Goal: Task Accomplishment & Management: Manage account settings

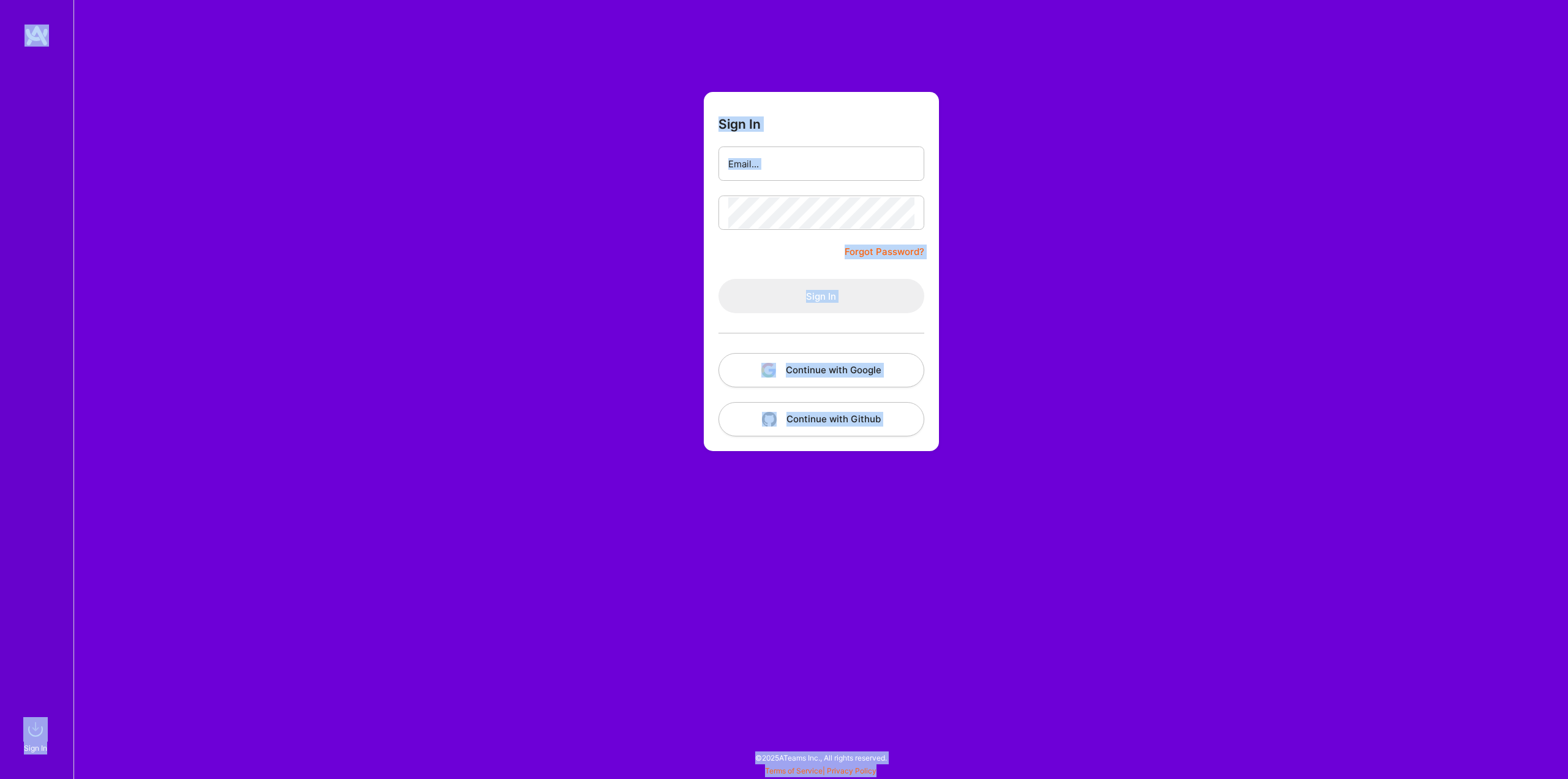
click at [394, 82] on div "Sign In Forgot Password? Sign In Continue with Google Continue with Github" at bounding box center [821, 390] width 1494 height 779
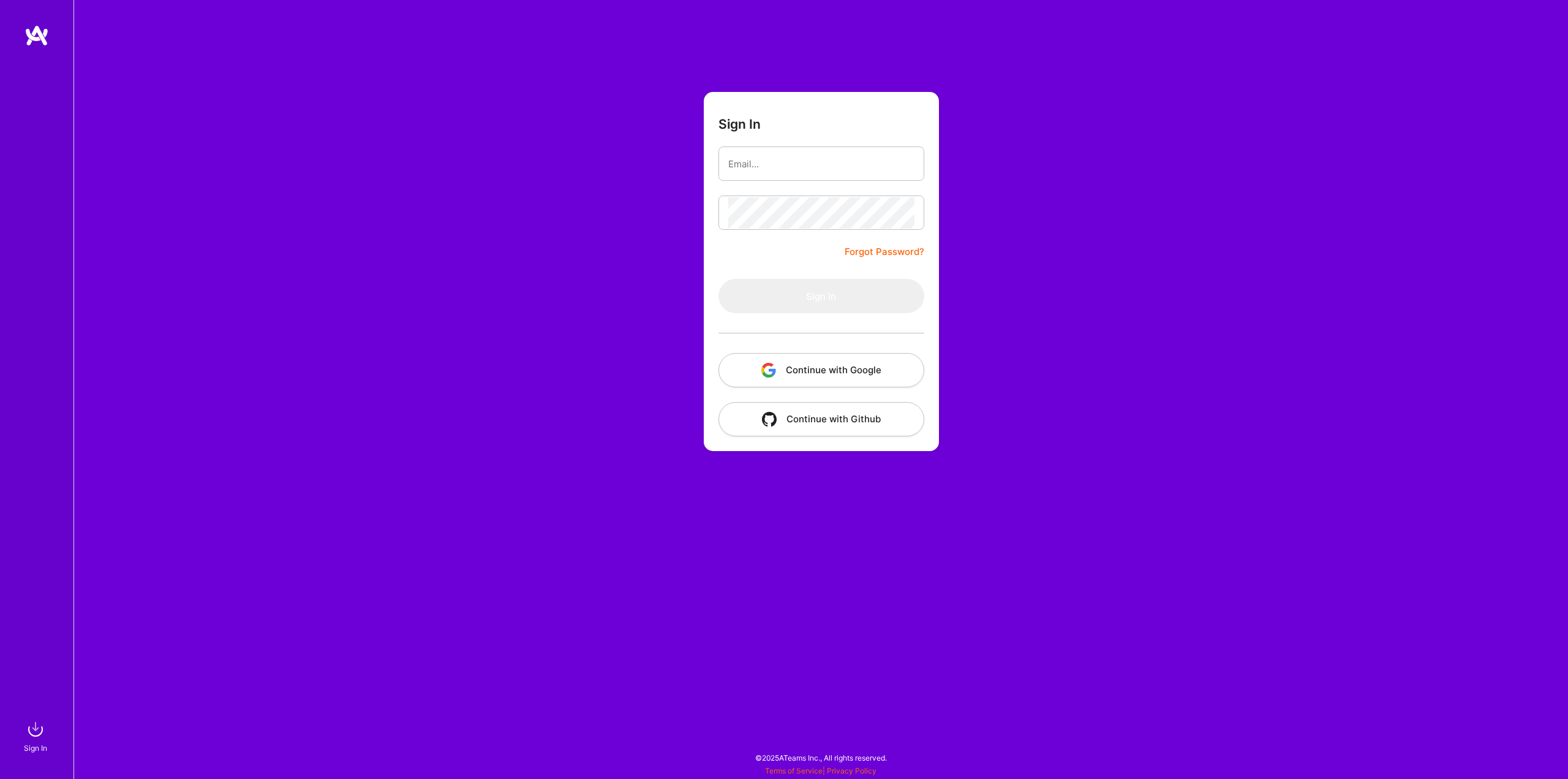
click at [814, 366] on button "Continue with Google" at bounding box center [821, 370] width 206 height 34
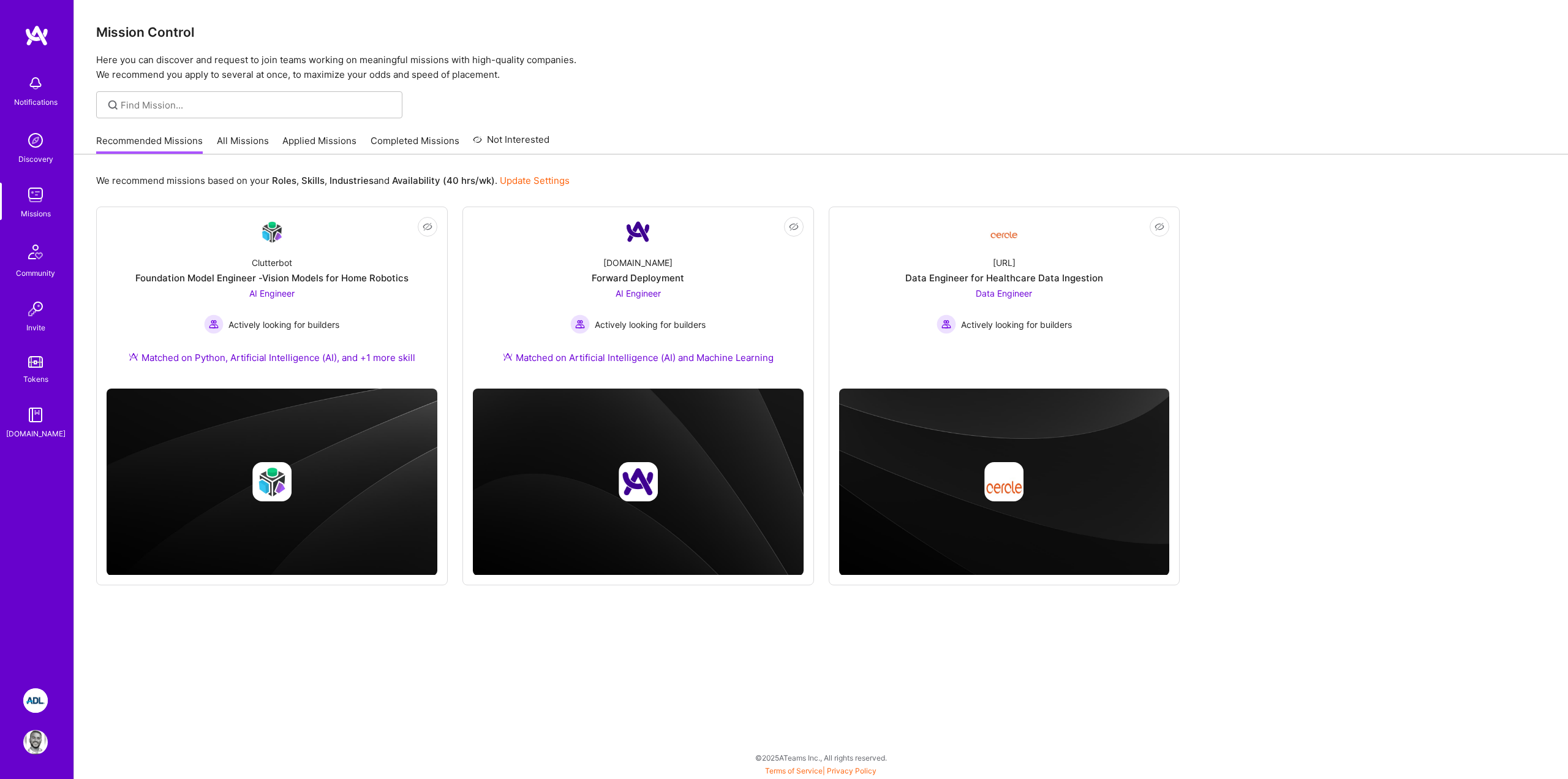
click at [683, 36] on h3 "Mission Control" at bounding box center [821, 32] width 1450 height 16
click at [33, 690] on img at bounding box center [35, 700] width 24 height 24
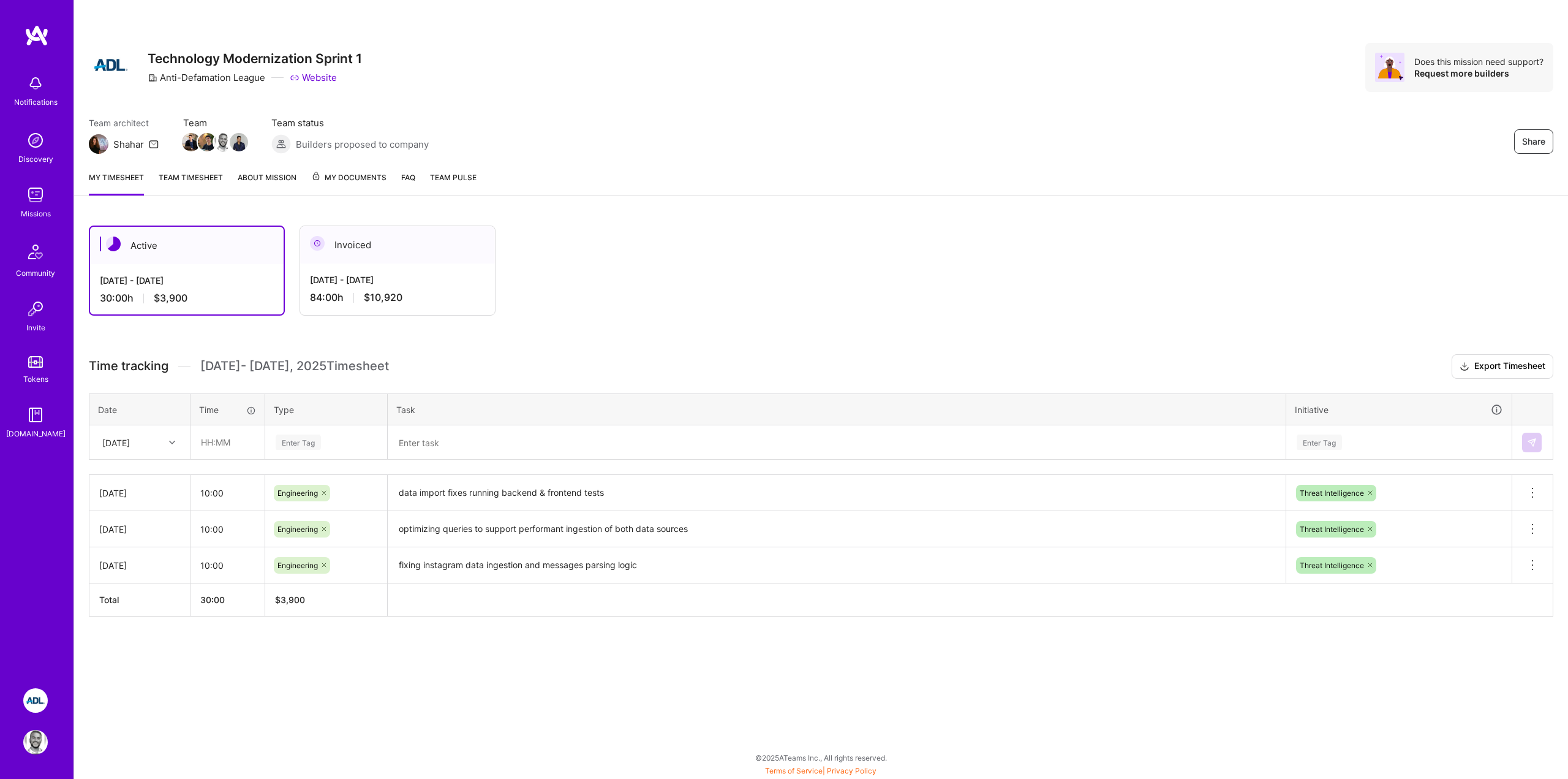
click at [353, 178] on span "My Documents" at bounding box center [349, 178] width 75 height 14
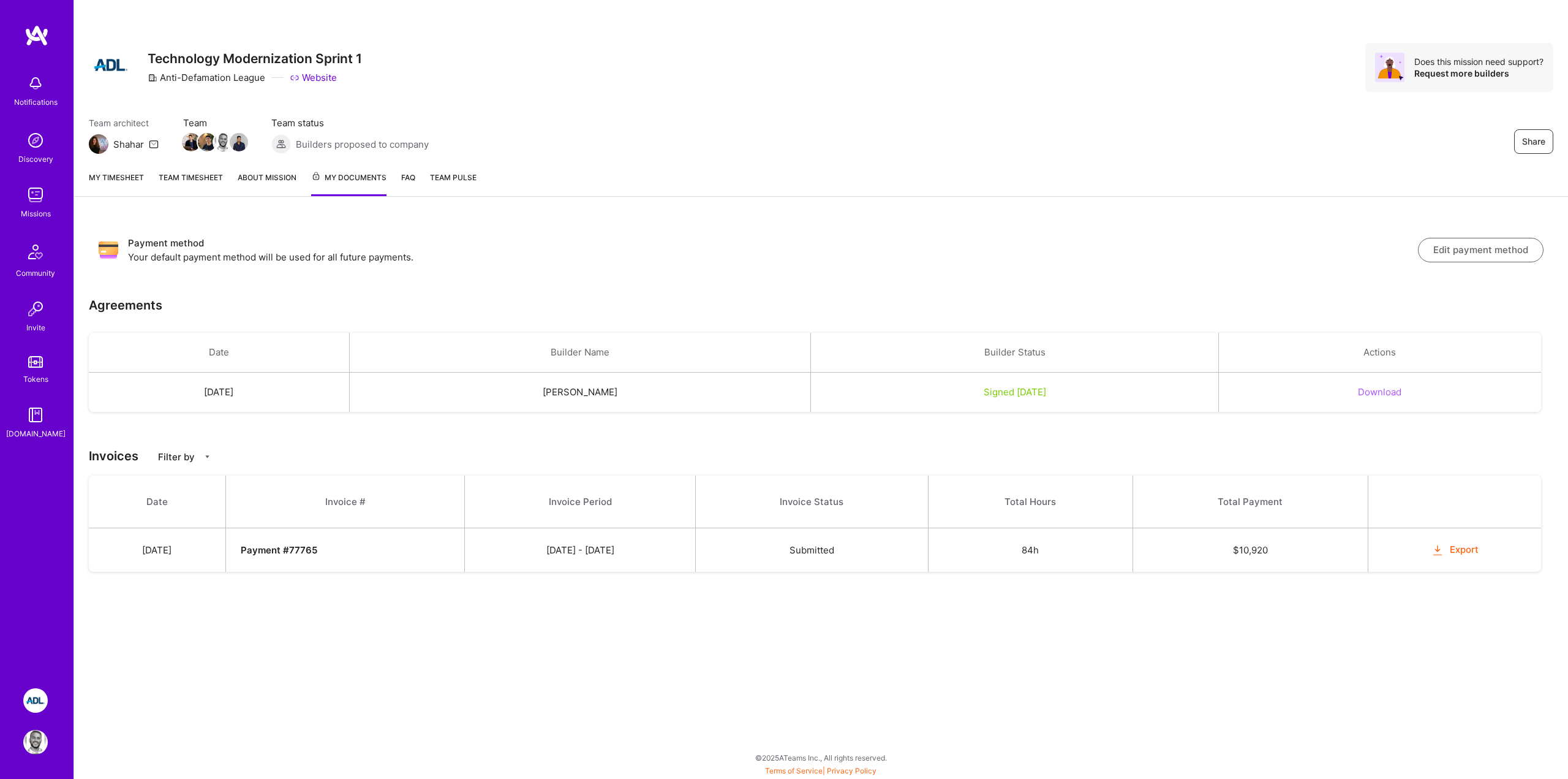
click at [31, 87] on img at bounding box center [35, 83] width 24 height 24
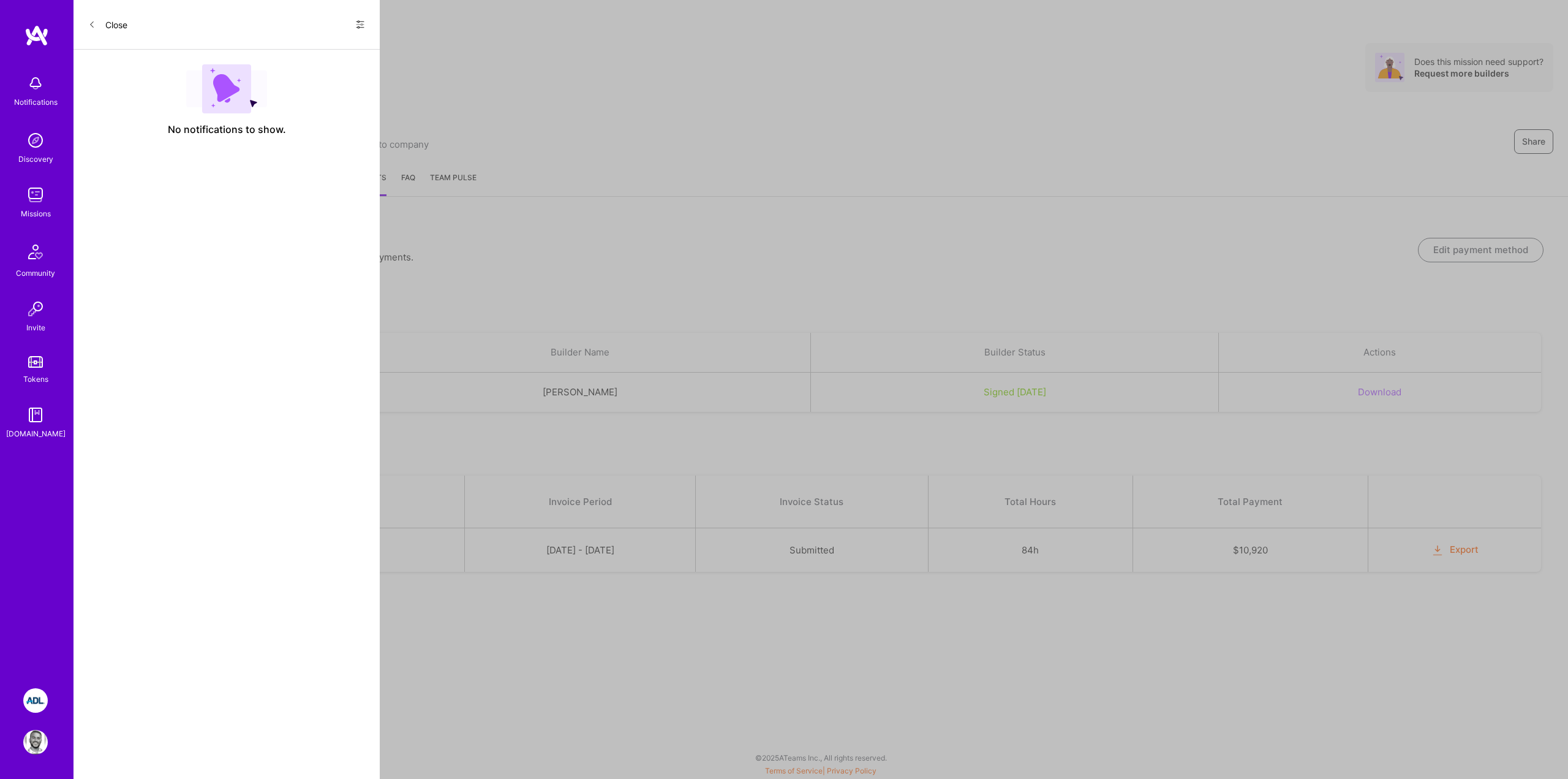
click at [39, 32] on img at bounding box center [36, 35] width 24 height 22
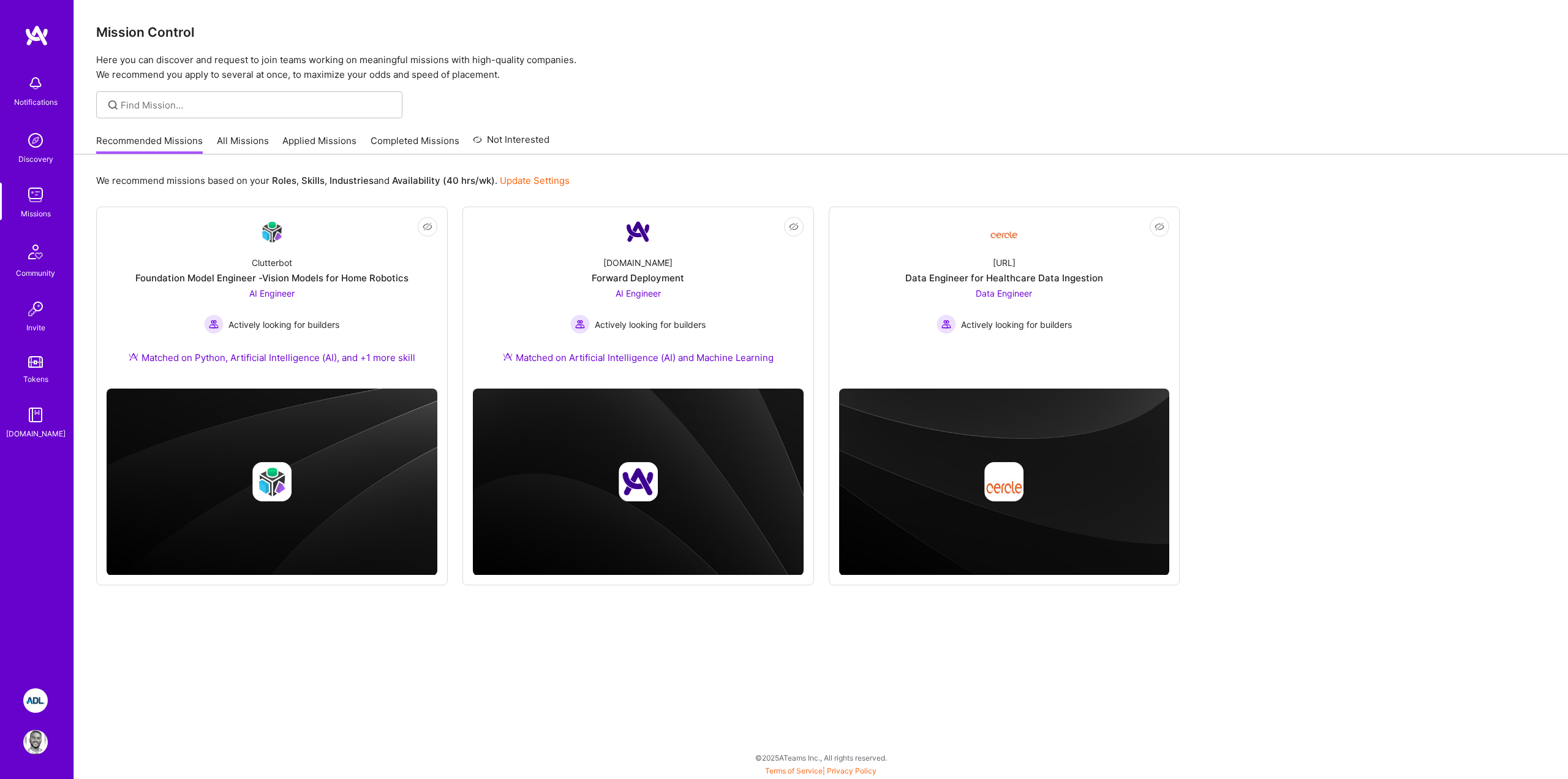
click at [772, 42] on div "Mission Control Here you can discover and request to join teams working on mean…" at bounding box center [821, 41] width 1494 height 82
click at [48, 473] on div "Notifications Discovery Missions Community Invite Tokens [DOMAIN_NAME]" at bounding box center [37, 348] width 74 height 647
click at [303, 630] on div "We recommend missions based on your Roles , Skills , Industries and Availabilit…" at bounding box center [821, 466] width 1494 height 623
click at [56, 592] on div "Notifications Discovery Missions Community Invite Tokens [DOMAIN_NAME]" at bounding box center [37, 348] width 74 height 647
click at [948, 122] on div "Mission Control Here you can discover and request to join teams working on mean…" at bounding box center [821, 390] width 1494 height 779
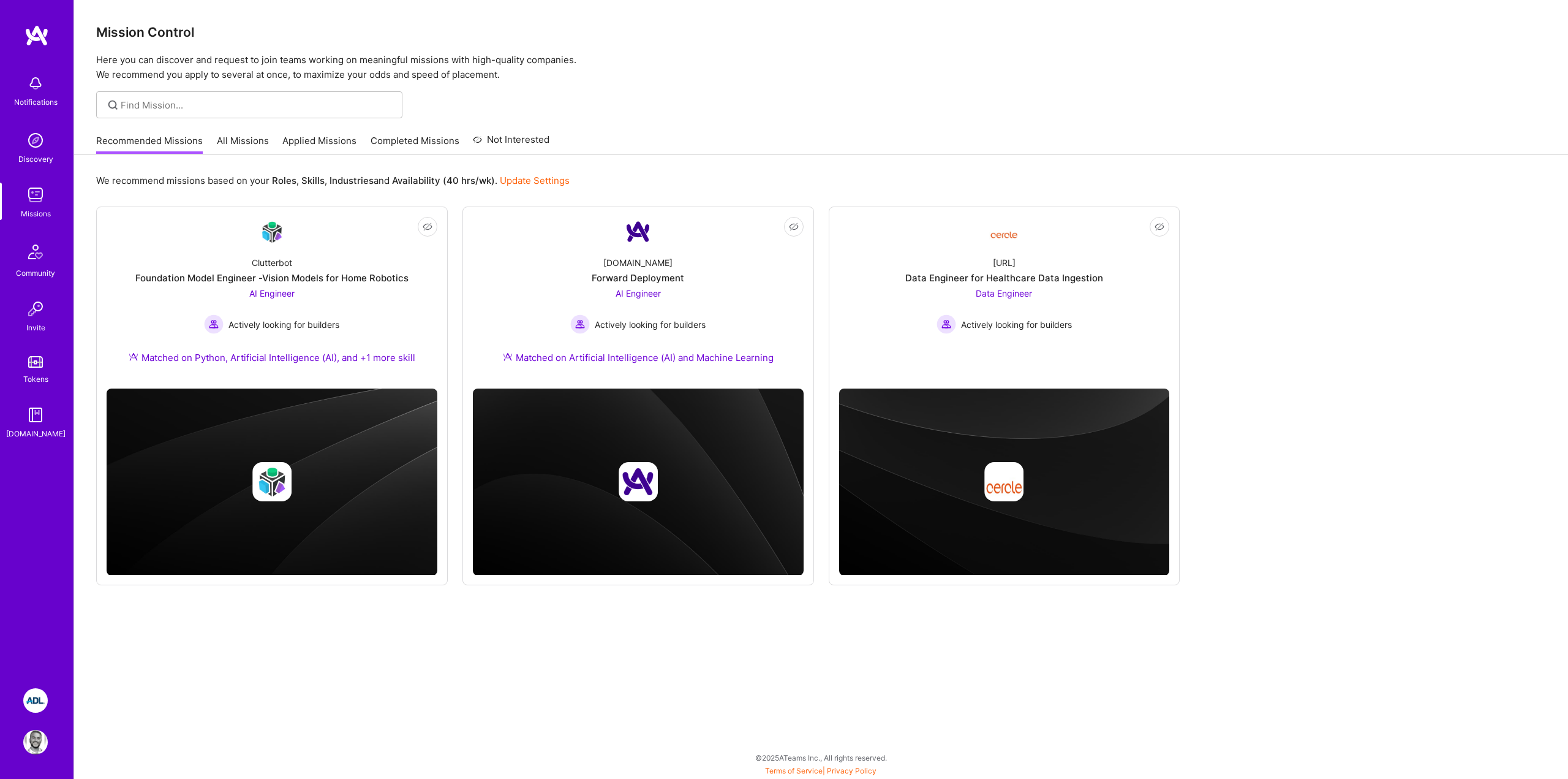
click at [249, 135] on link "All Missions" at bounding box center [242, 144] width 52 height 20
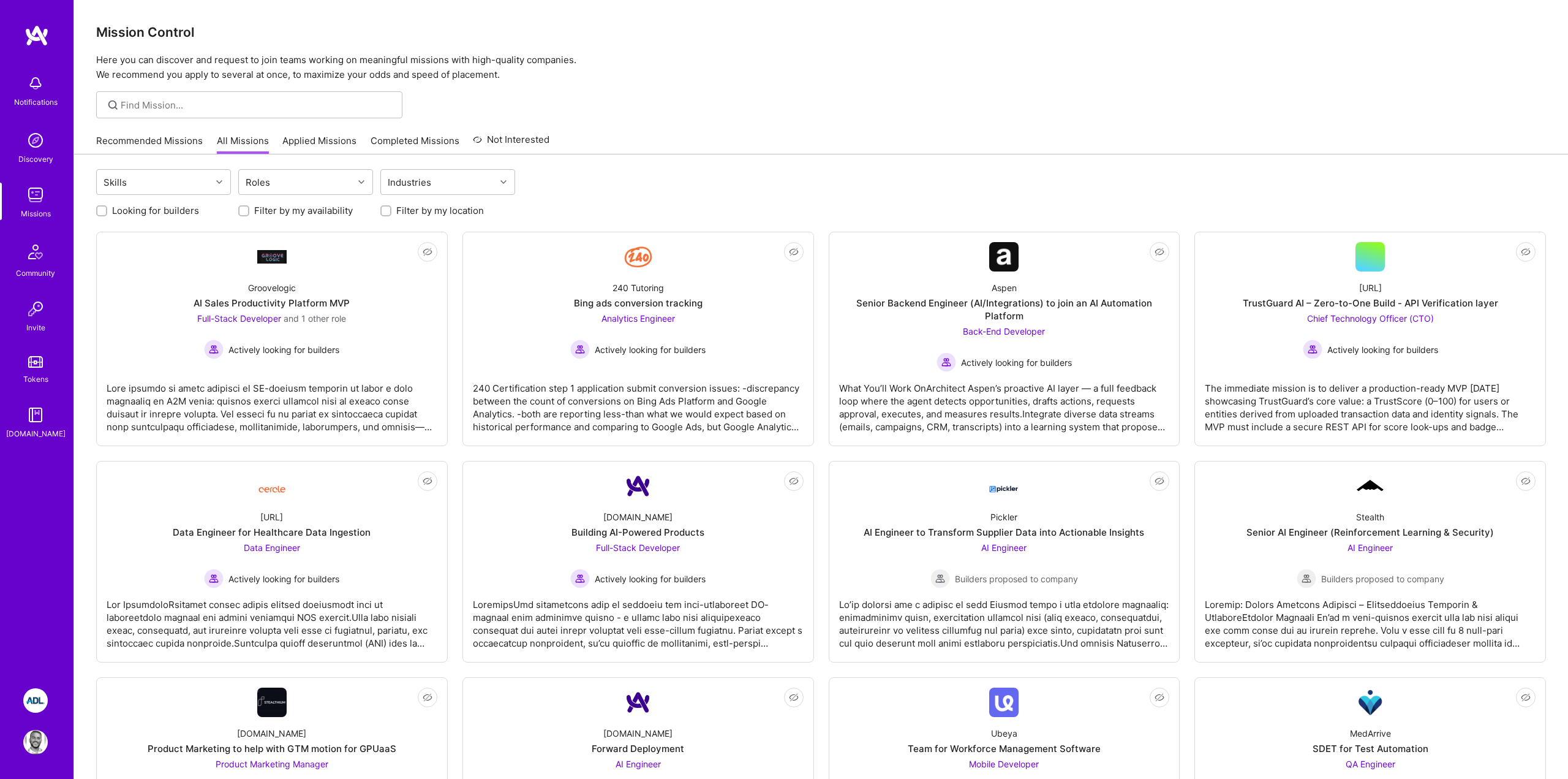
click at [331, 145] on link "Applied Missions" at bounding box center [319, 144] width 74 height 20
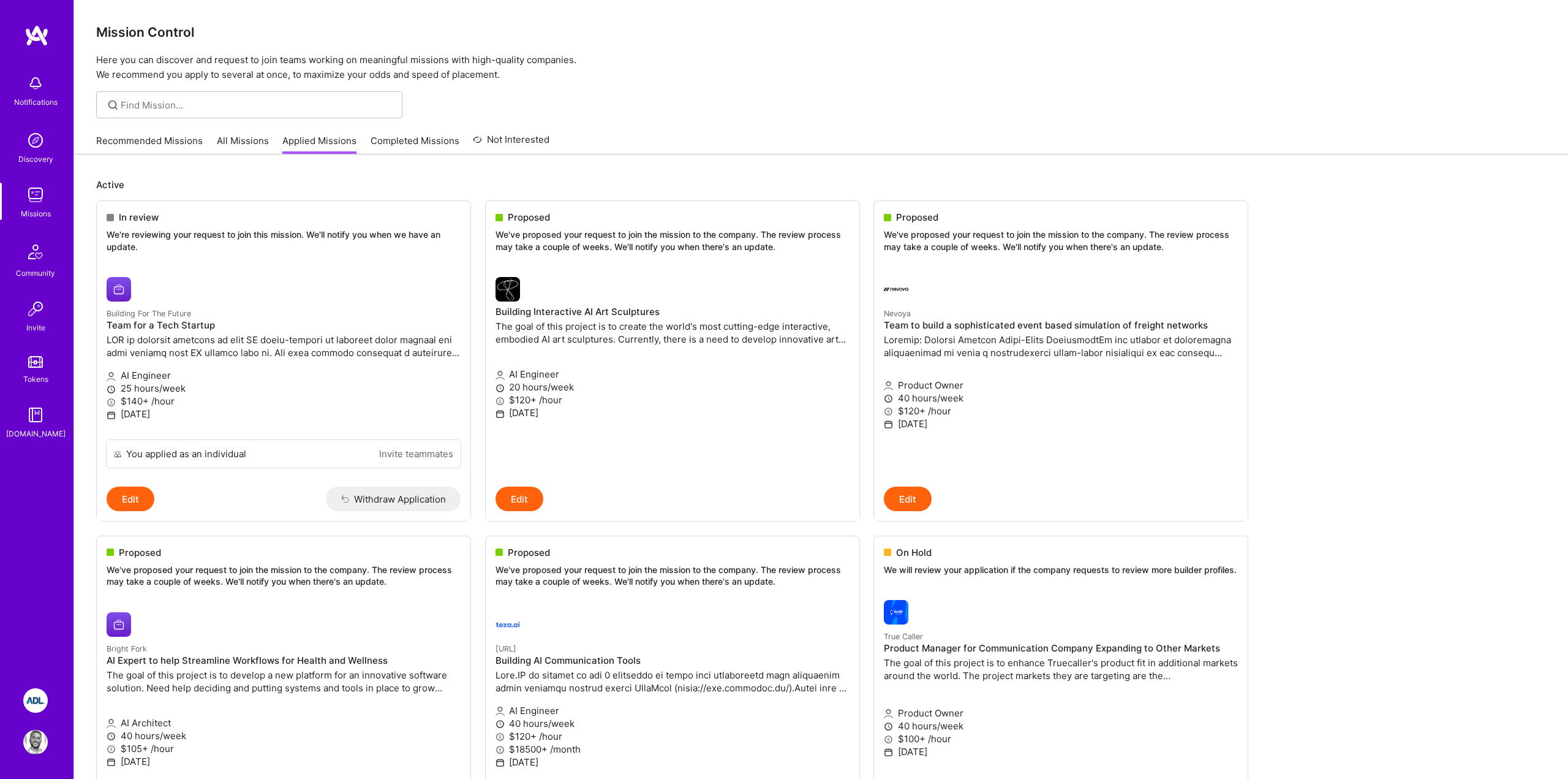
click at [896, 117] on div at bounding box center [821, 104] width 1494 height 27
